Goal: Check status: Check status

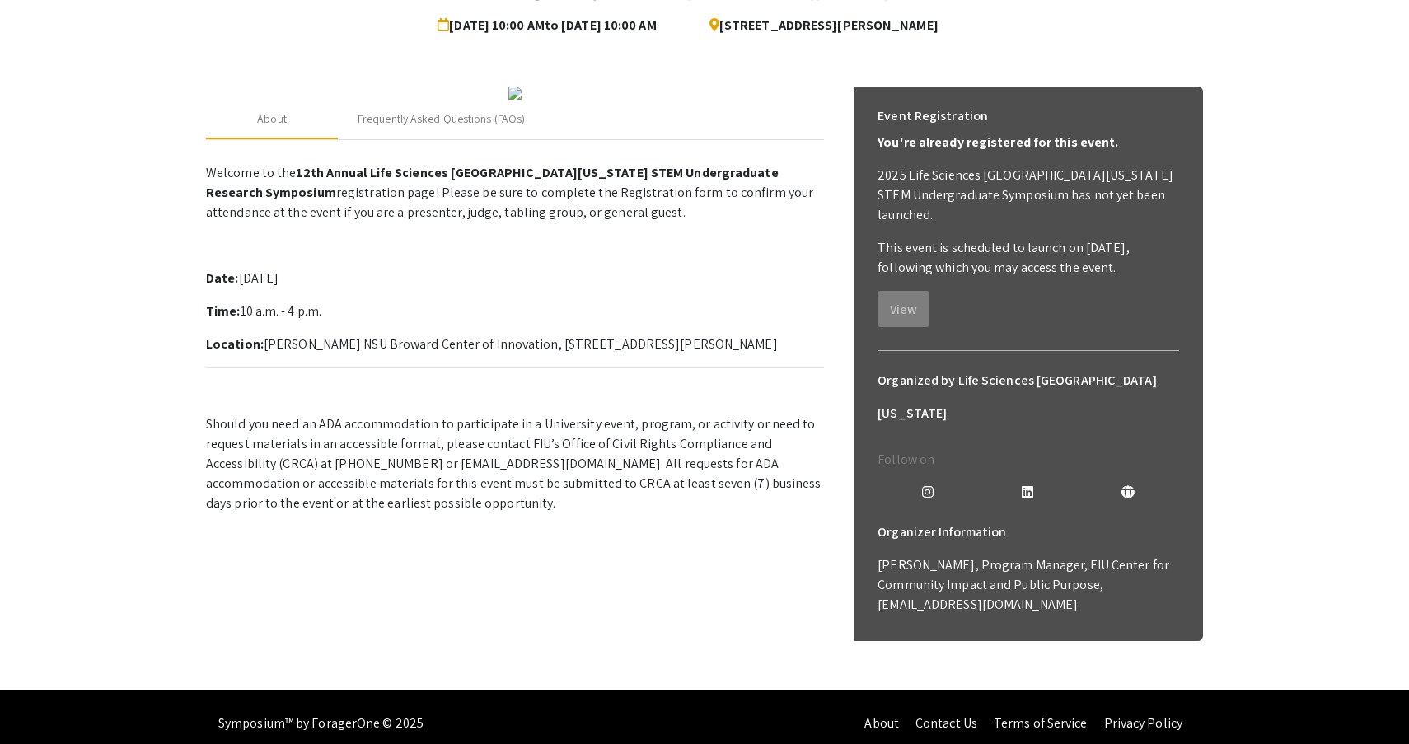
scroll to position [165, 0]
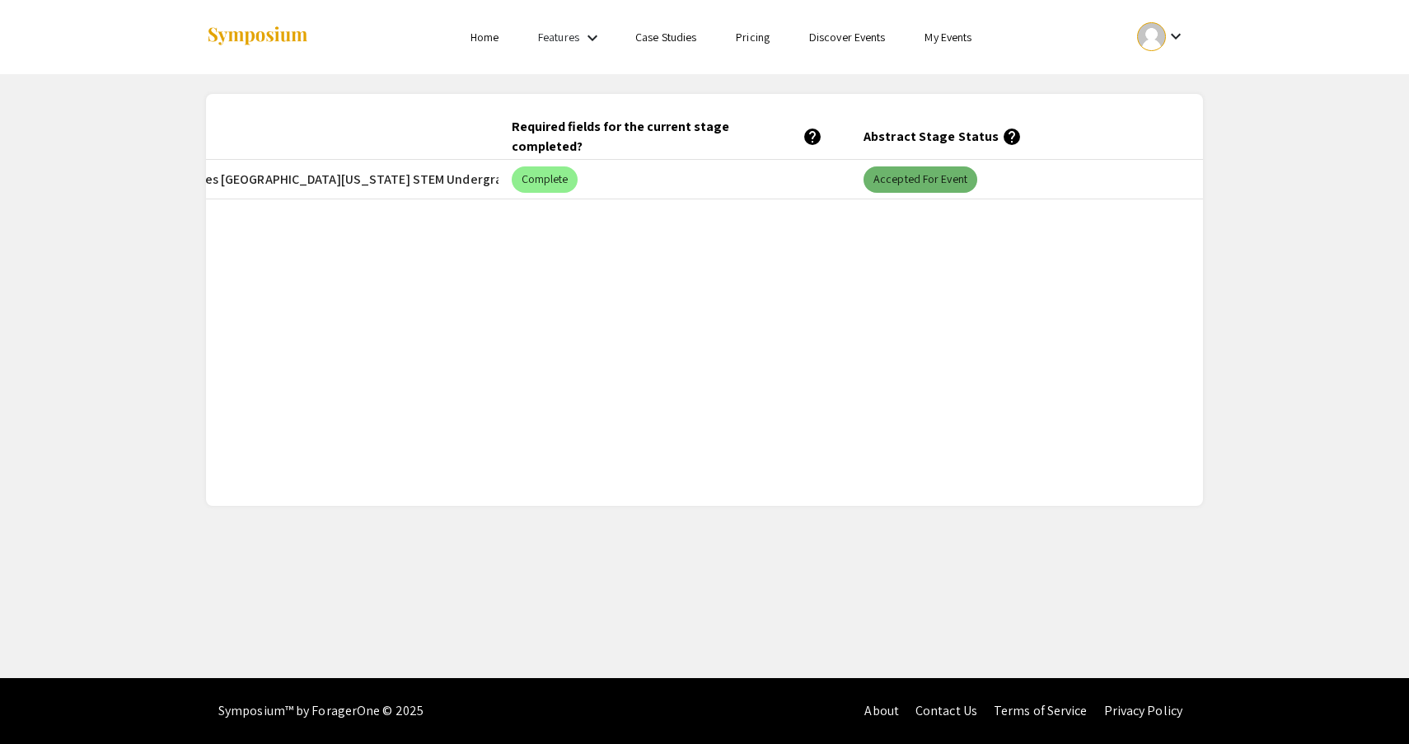
click at [918, 184] on mat-chip "Accepted for Event" at bounding box center [921, 179] width 114 height 26
click at [872, 301] on div "Submitted At (EDT) Title Event Required fields for the current stage completed?…" at bounding box center [704, 300] width 997 height 373
